Goal: Information Seeking & Learning: Understand process/instructions

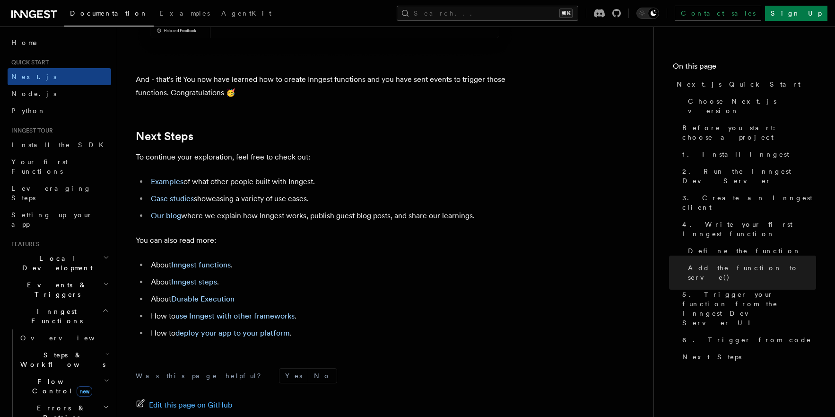
scroll to position [5832, 0]
click at [211, 270] on link "Inngest functions" at bounding box center [201, 265] width 60 height 9
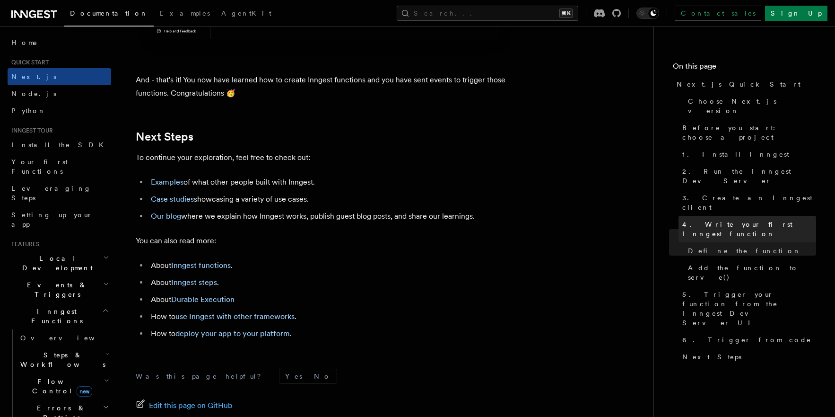
click at [701, 216] on link "4. Write your first Inngest function" at bounding box center [748, 229] width 138 height 26
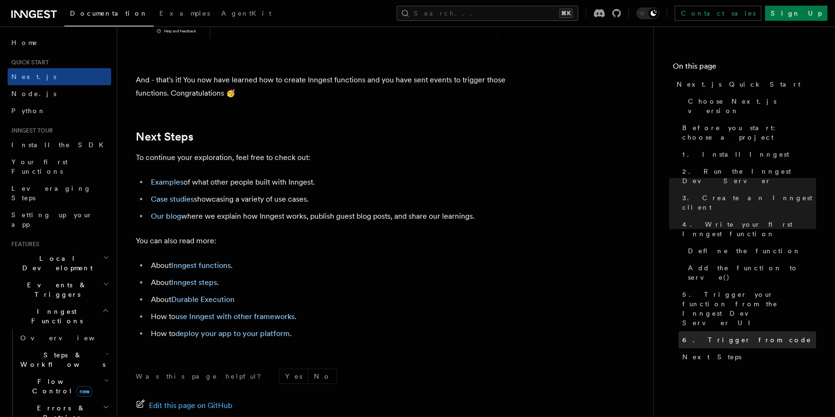
click at [690, 335] on span "6. Trigger from code" at bounding box center [747, 339] width 129 height 9
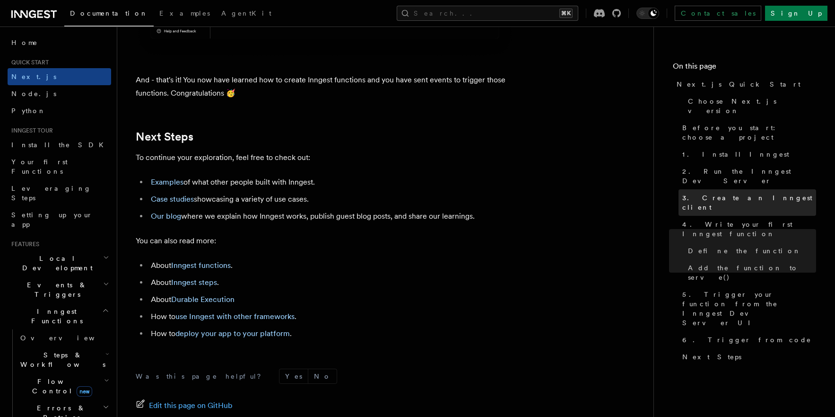
click at [681, 189] on link "3. Create an Inngest client" at bounding box center [748, 202] width 138 height 26
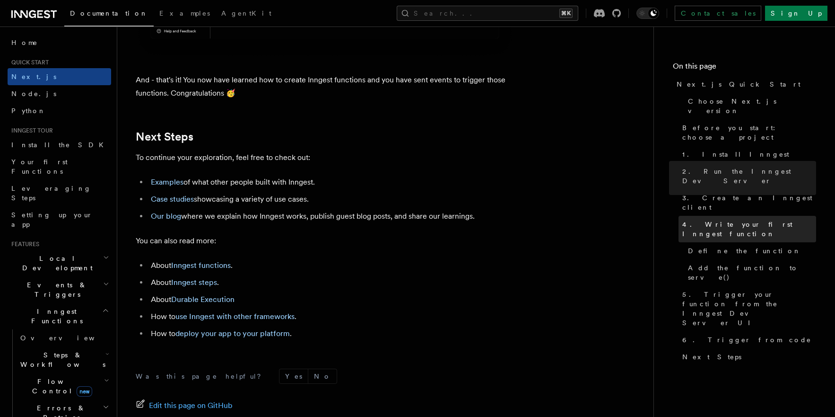
click at [745, 219] on span "4. Write your first Inngest function" at bounding box center [750, 228] width 134 height 19
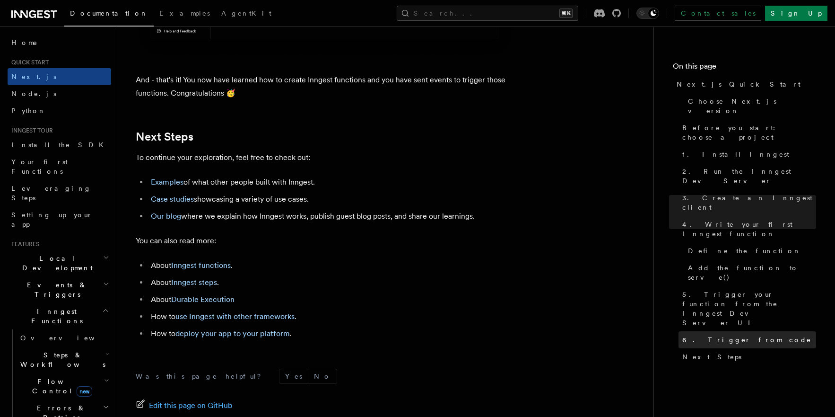
click at [695, 335] on span "6. Trigger from code" at bounding box center [747, 339] width 129 height 9
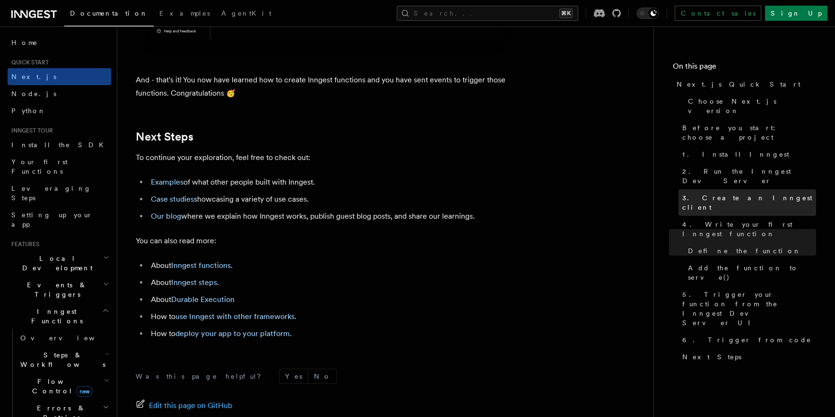
click at [725, 193] on span "3. Create an Inngest client" at bounding box center [750, 202] width 134 height 19
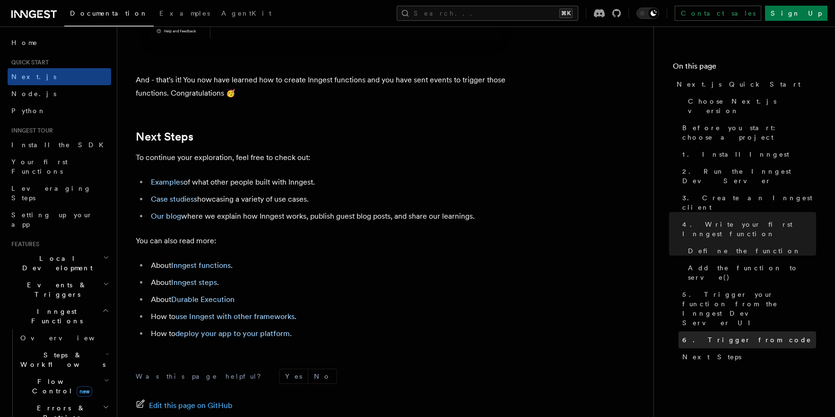
click at [716, 335] on span "6. Trigger from code" at bounding box center [747, 339] width 129 height 9
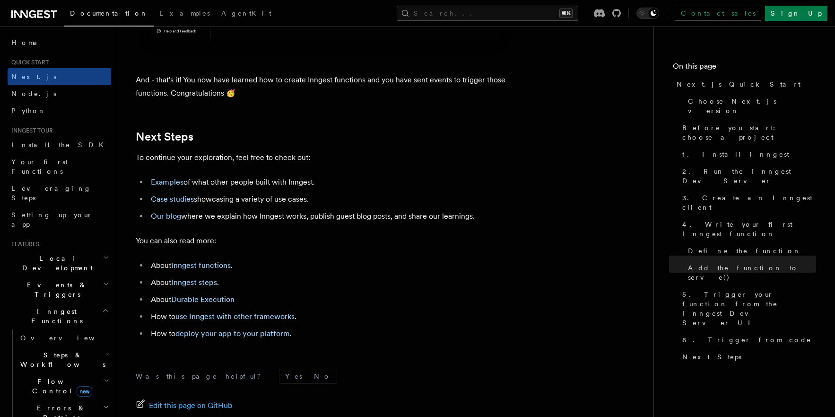
drag, startPoint x: 252, startPoint y: 268, endPoint x: 142, endPoint y: 268, distance: 109.7
click at [715, 167] on span "2. Run the Inngest Dev Server" at bounding box center [750, 176] width 134 height 19
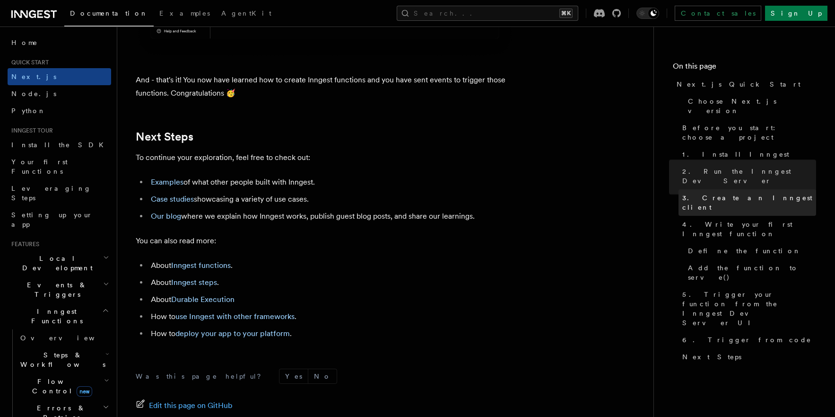
click at [715, 193] on span "3. Create an Inngest client" at bounding box center [750, 202] width 134 height 19
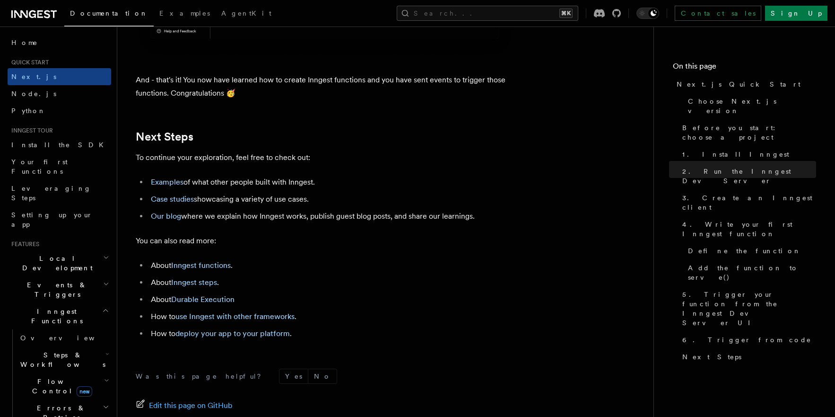
drag, startPoint x: 220, startPoint y: 179, endPoint x: 137, endPoint y: 179, distance: 83.7
drag, startPoint x: 249, startPoint y: 229, endPoint x: 141, endPoint y: 231, distance: 107.4
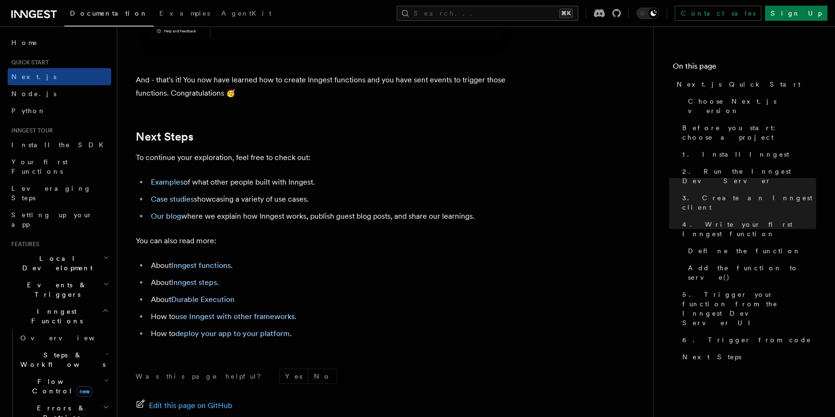
drag, startPoint x: 234, startPoint y: 181, endPoint x: 130, endPoint y: 184, distance: 104.1
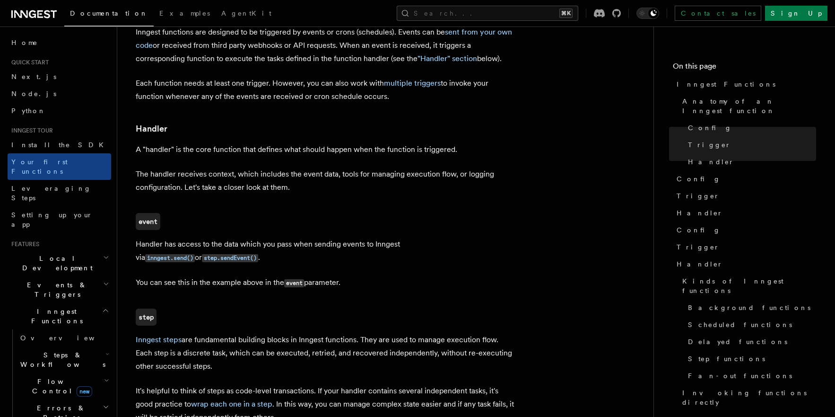
scroll to position [1013, 0]
